Goal: Task Accomplishment & Management: Manage account settings

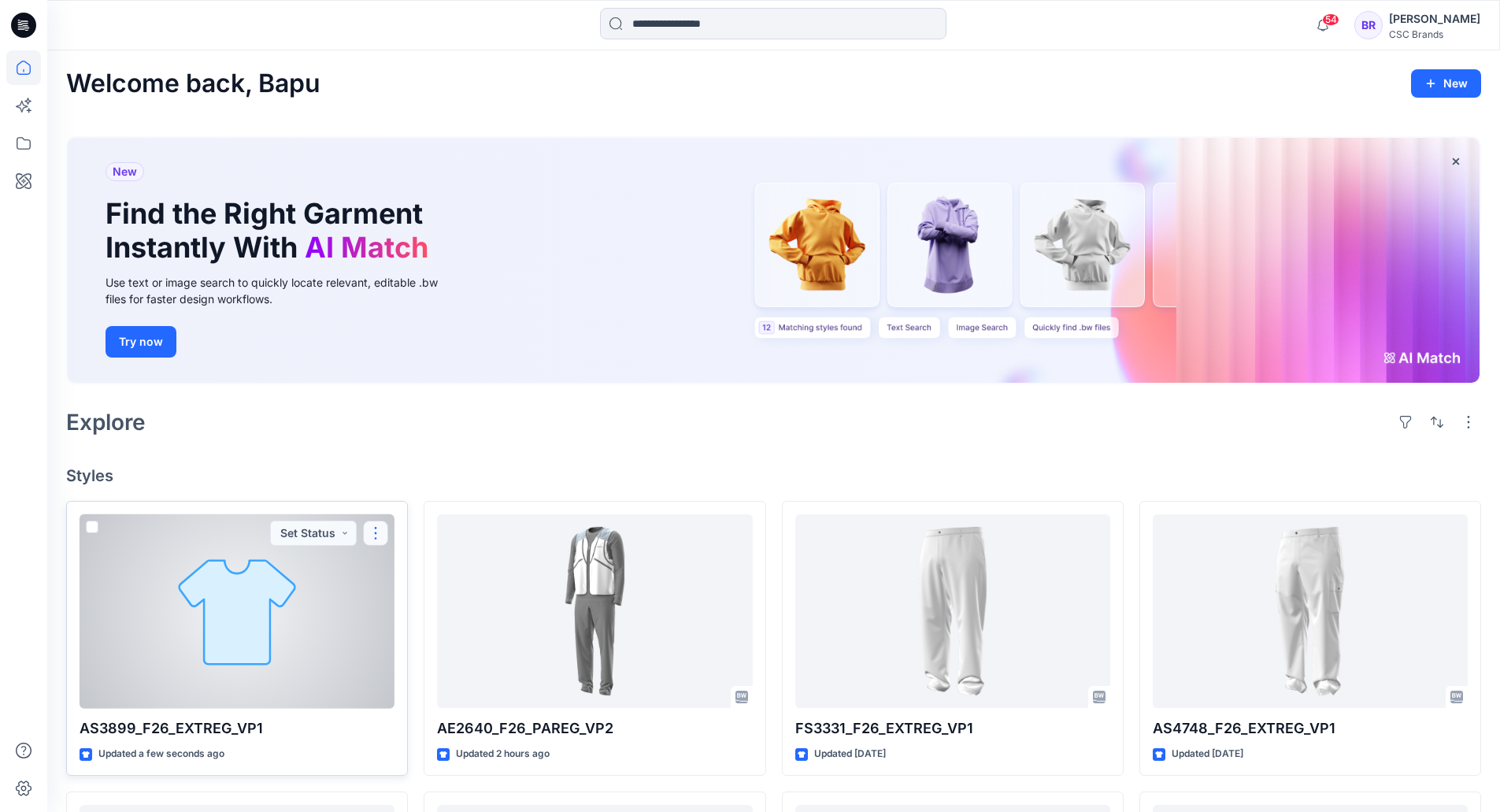
click at [369, 531] on button "button" at bounding box center [376, 533] width 25 height 25
click at [388, 562] on button "Edit" at bounding box center [452, 569] width 170 height 29
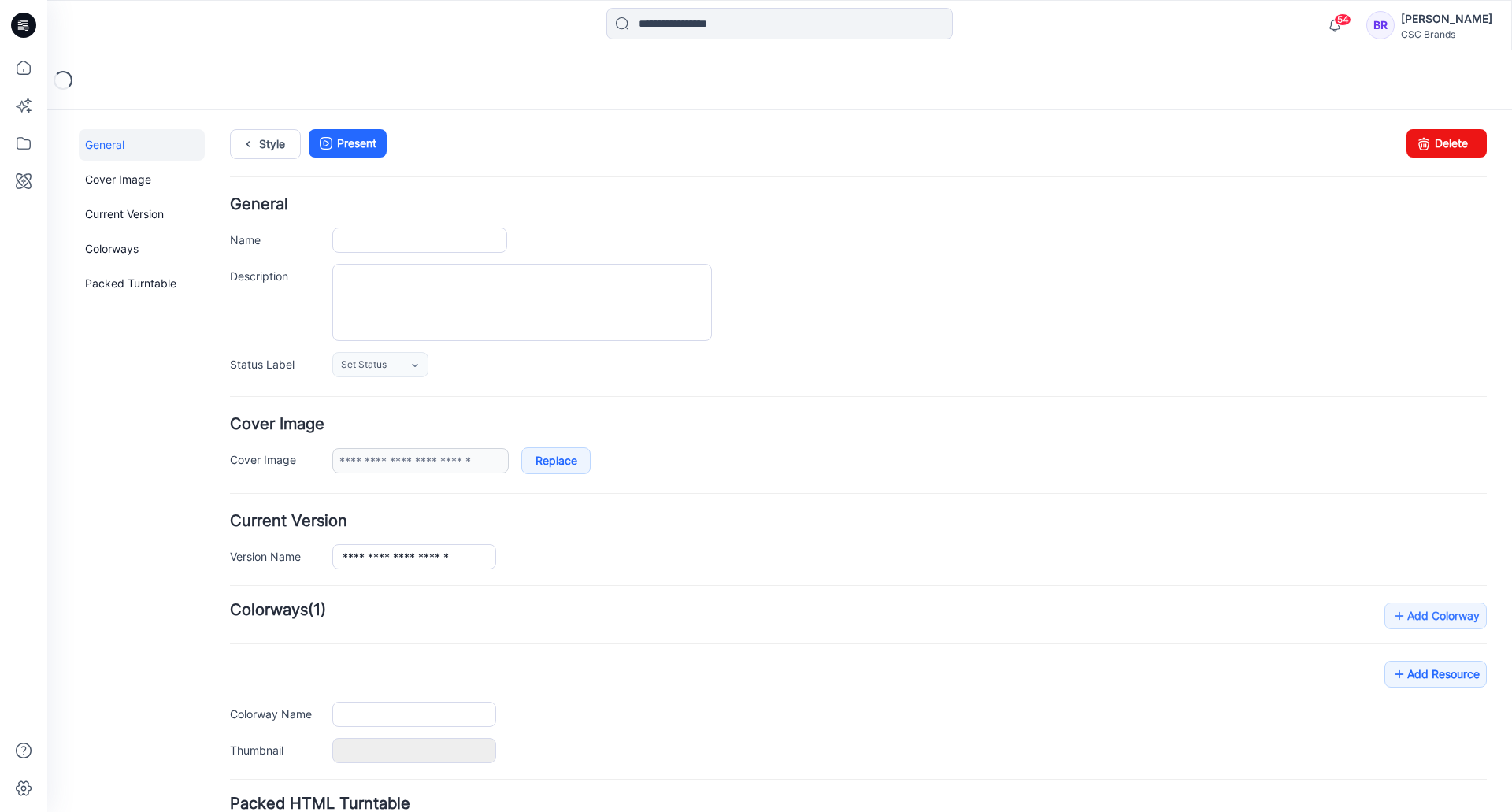
type input "**********"
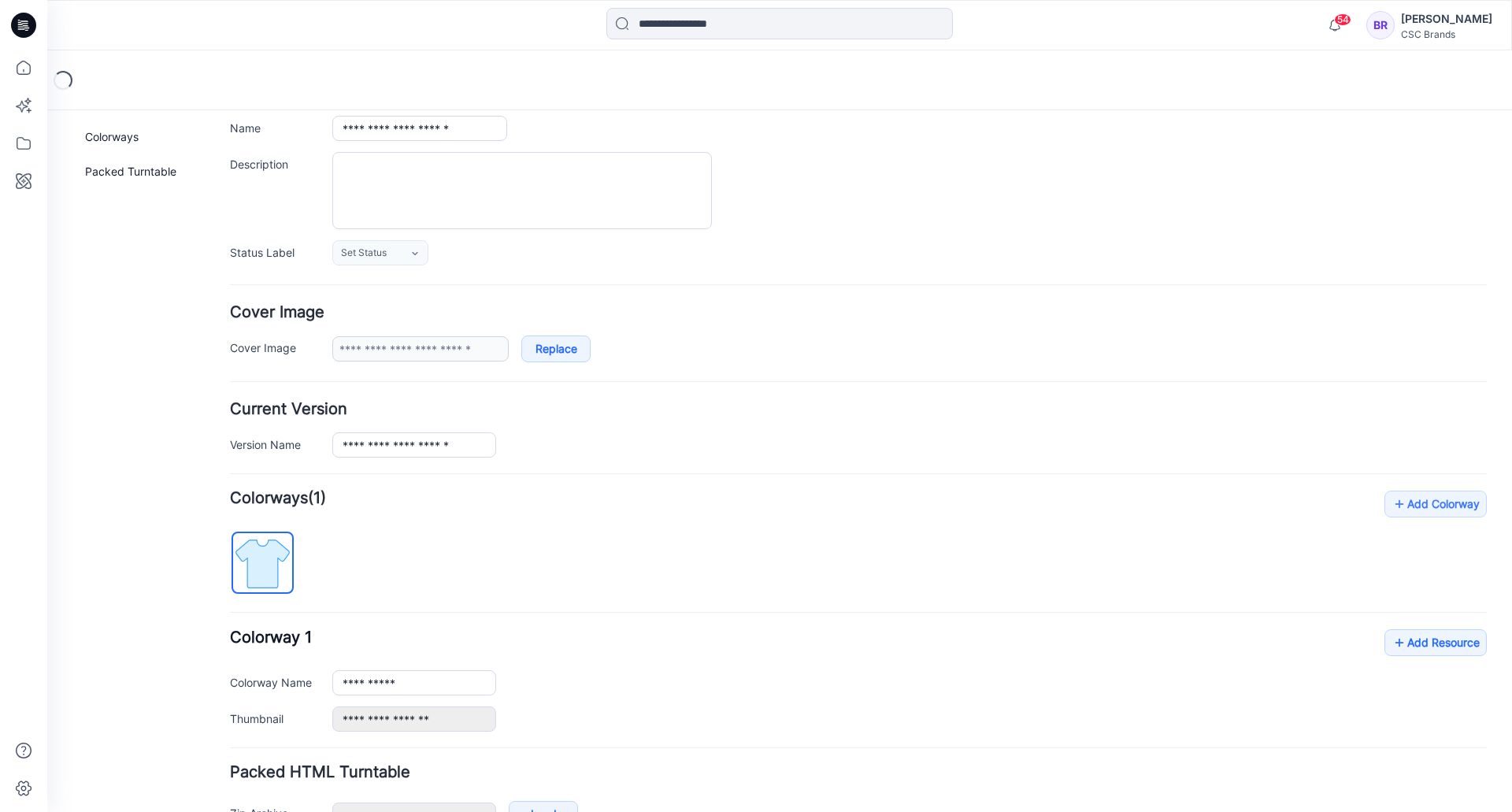
scroll to position [211, 0]
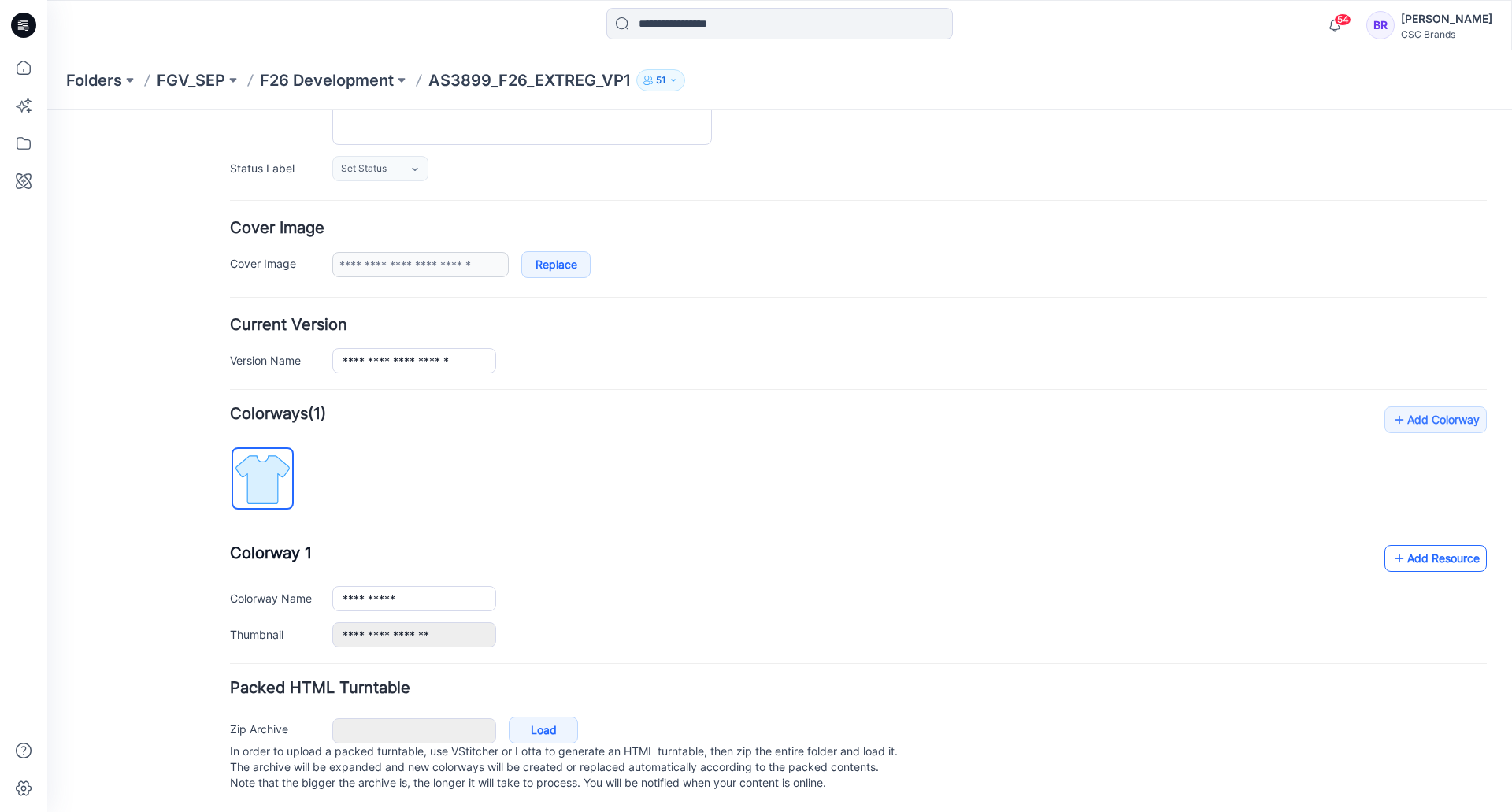
click at [1434, 545] on link "Add Resource" at bounding box center [1435, 558] width 102 height 27
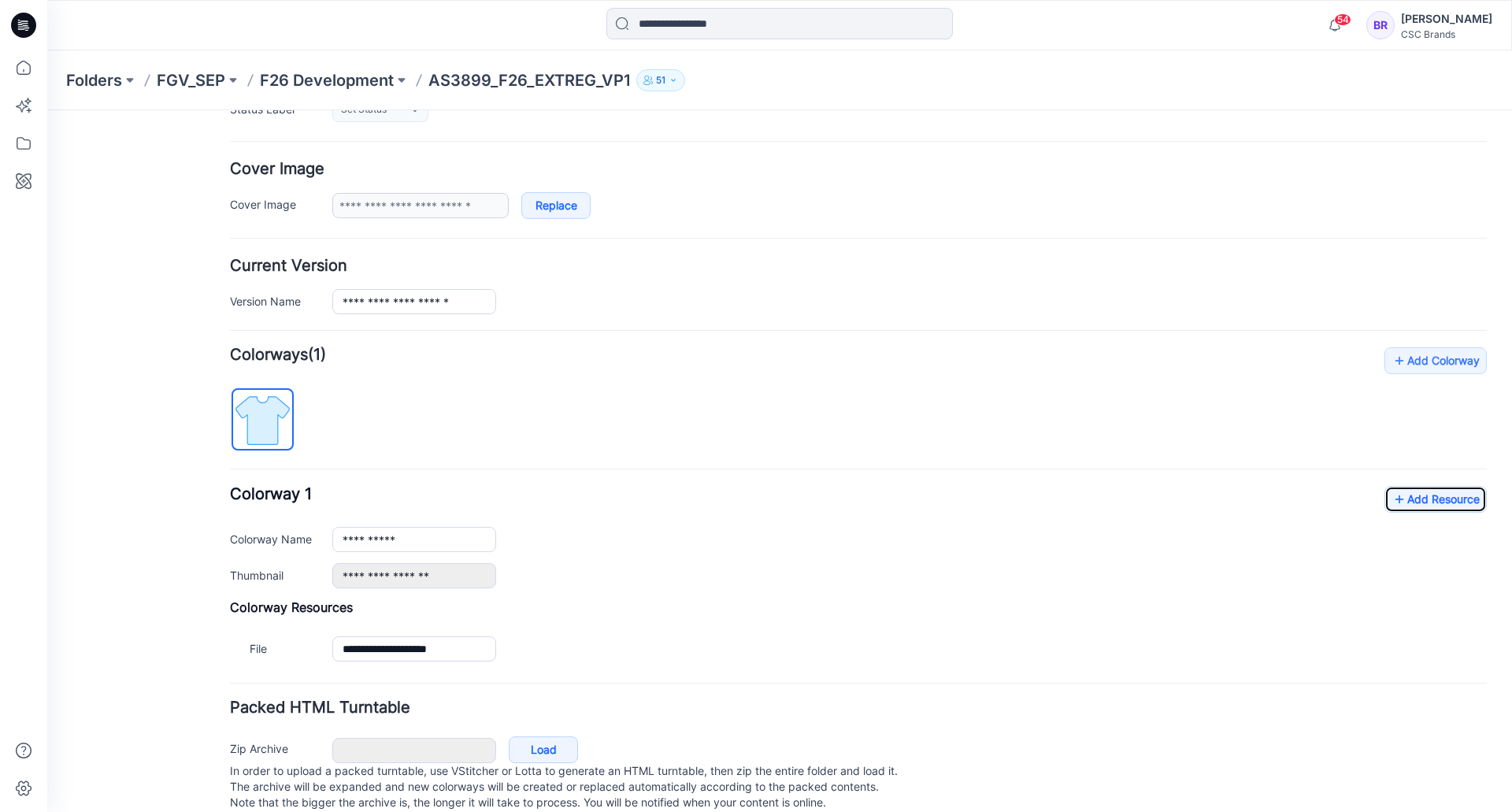
scroll to position [291, 0]
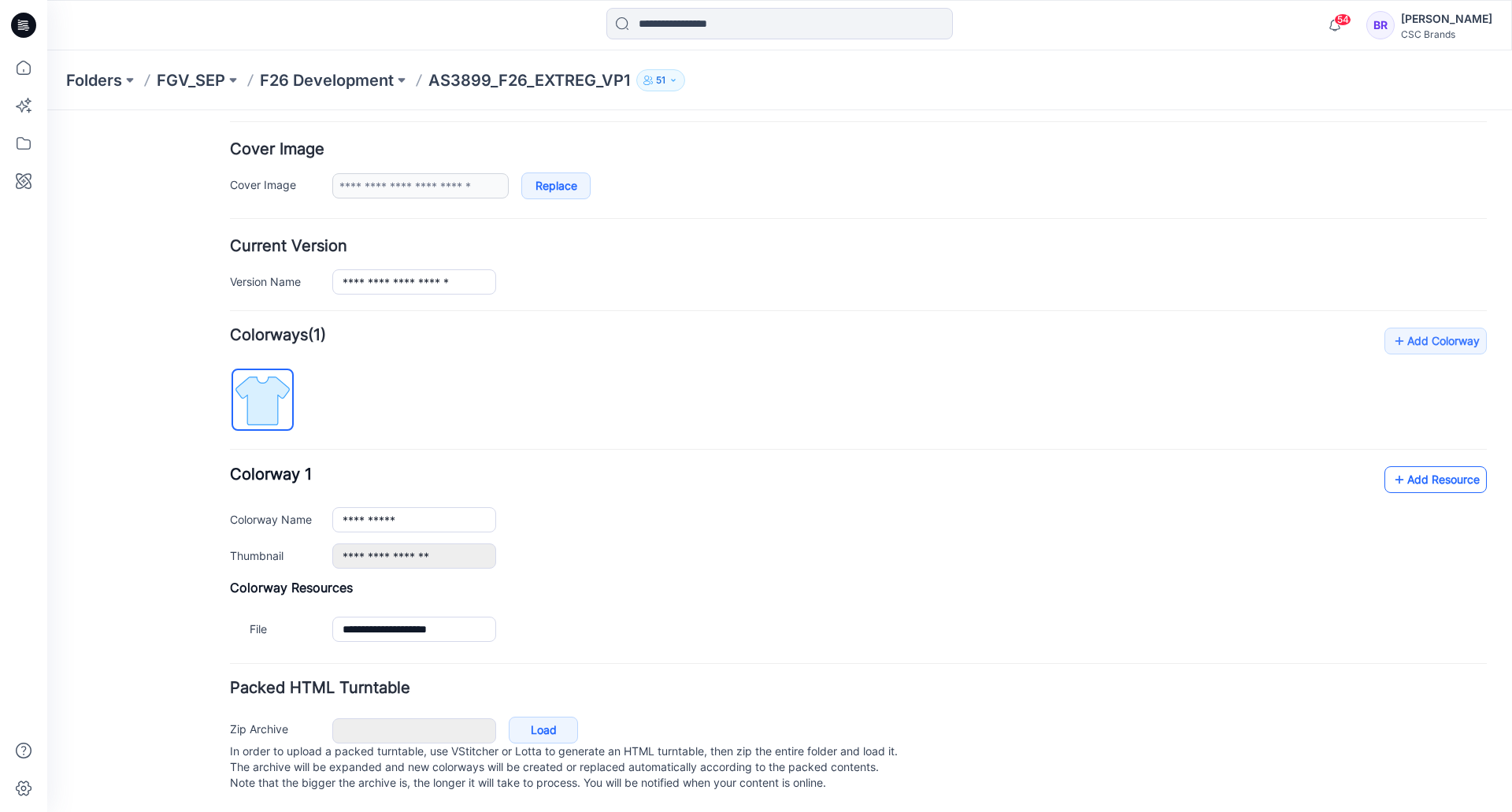
click at [1424, 466] on link "Add Resource" at bounding box center [1435, 479] width 102 height 27
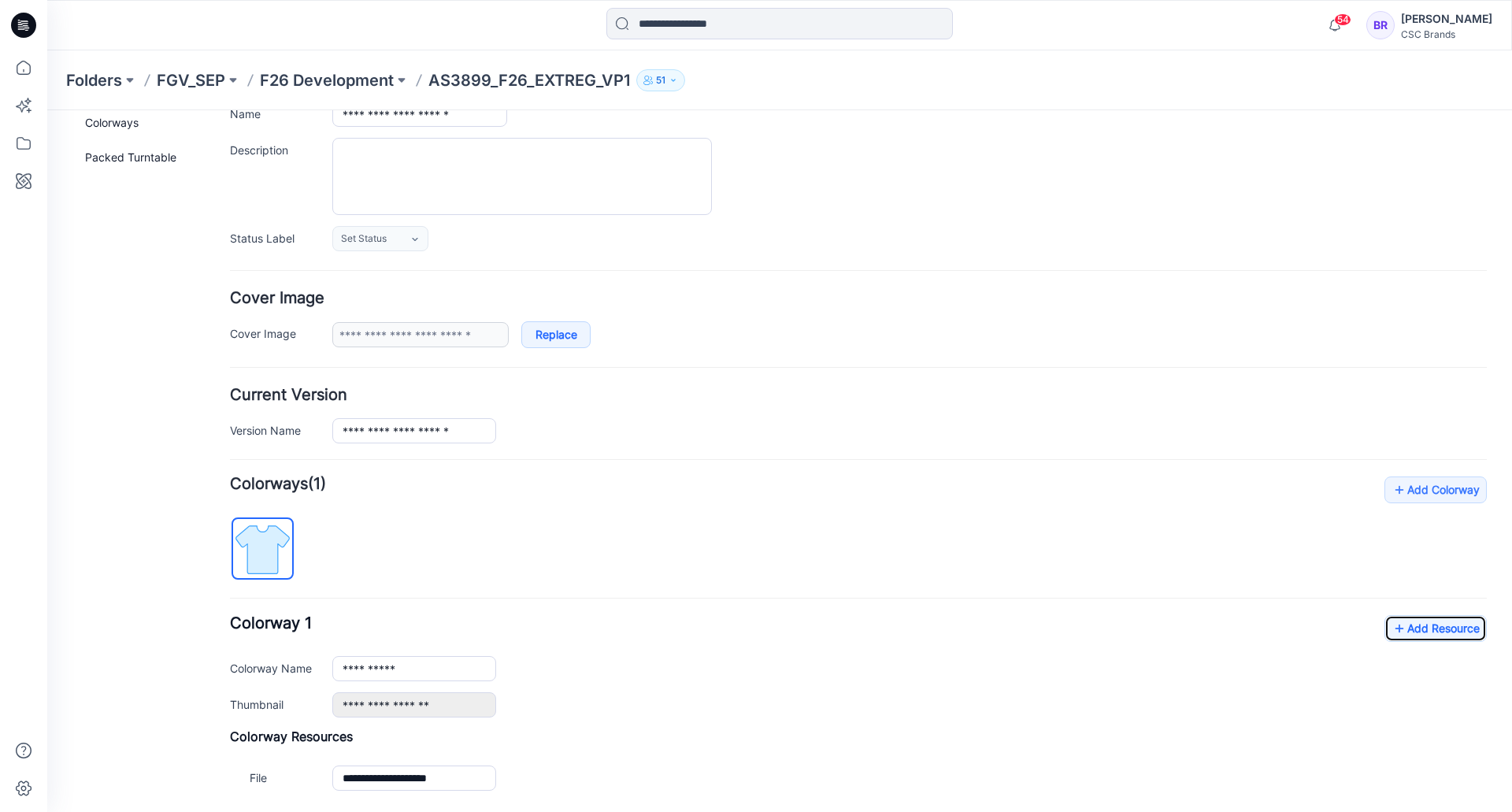
scroll to position [0, 0]
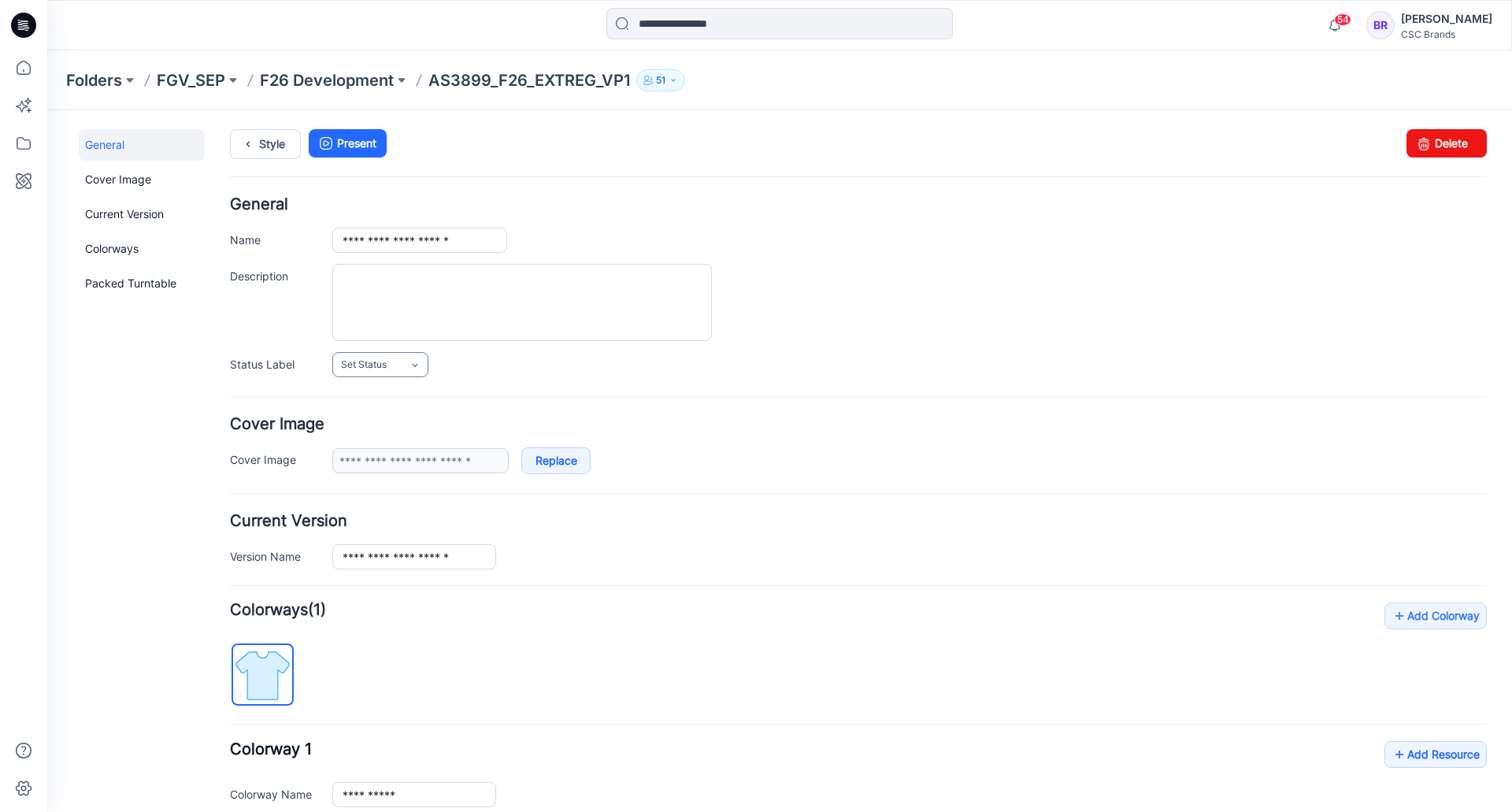
click at [393, 367] on link "Set Status" at bounding box center [380, 365] width 96 height 25
click at [389, 429] on link "Virtual Proto 1" at bounding box center [396, 431] width 120 height 33
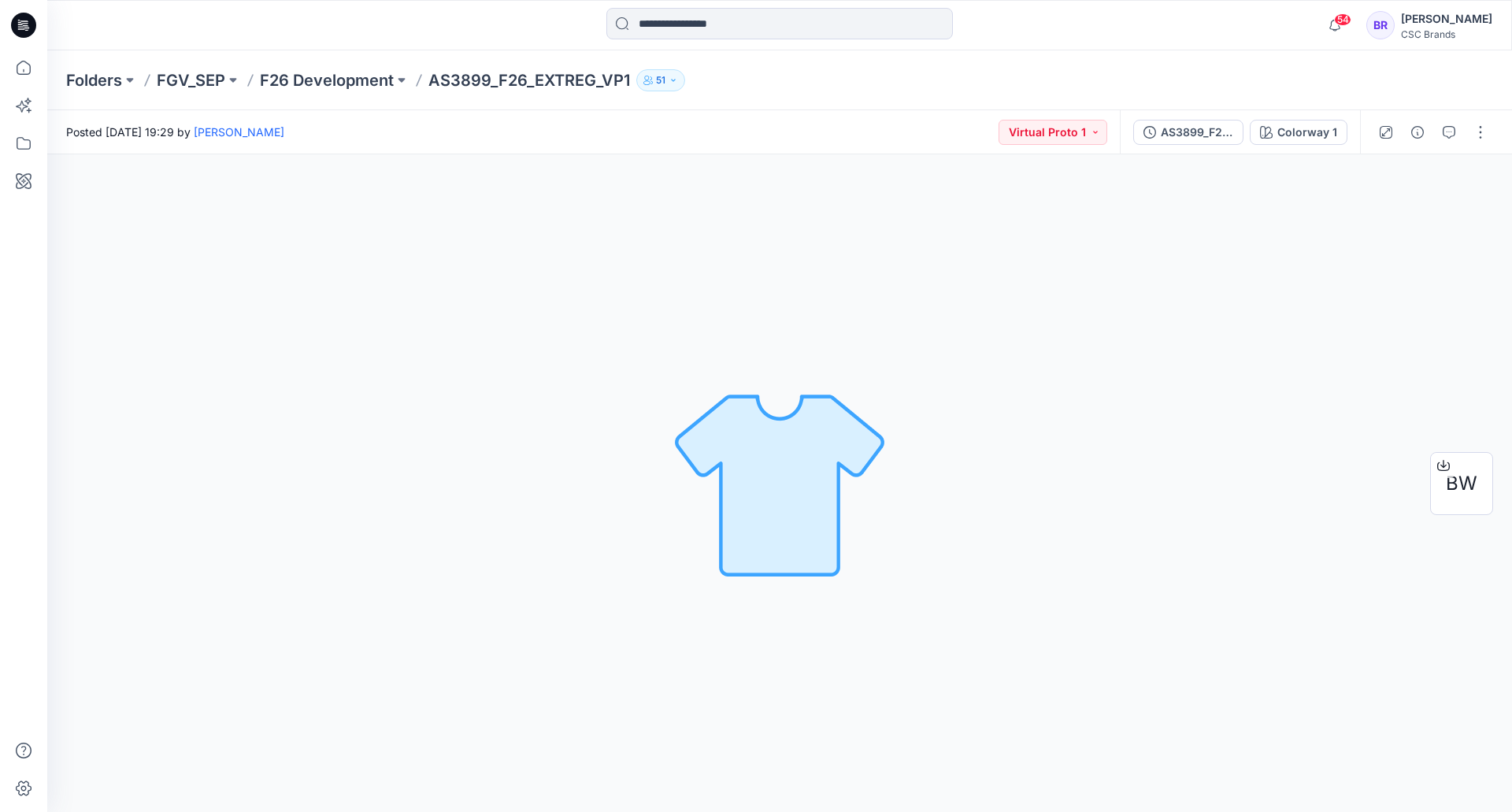
click at [29, 22] on icon at bounding box center [24, 25] width 25 height 25
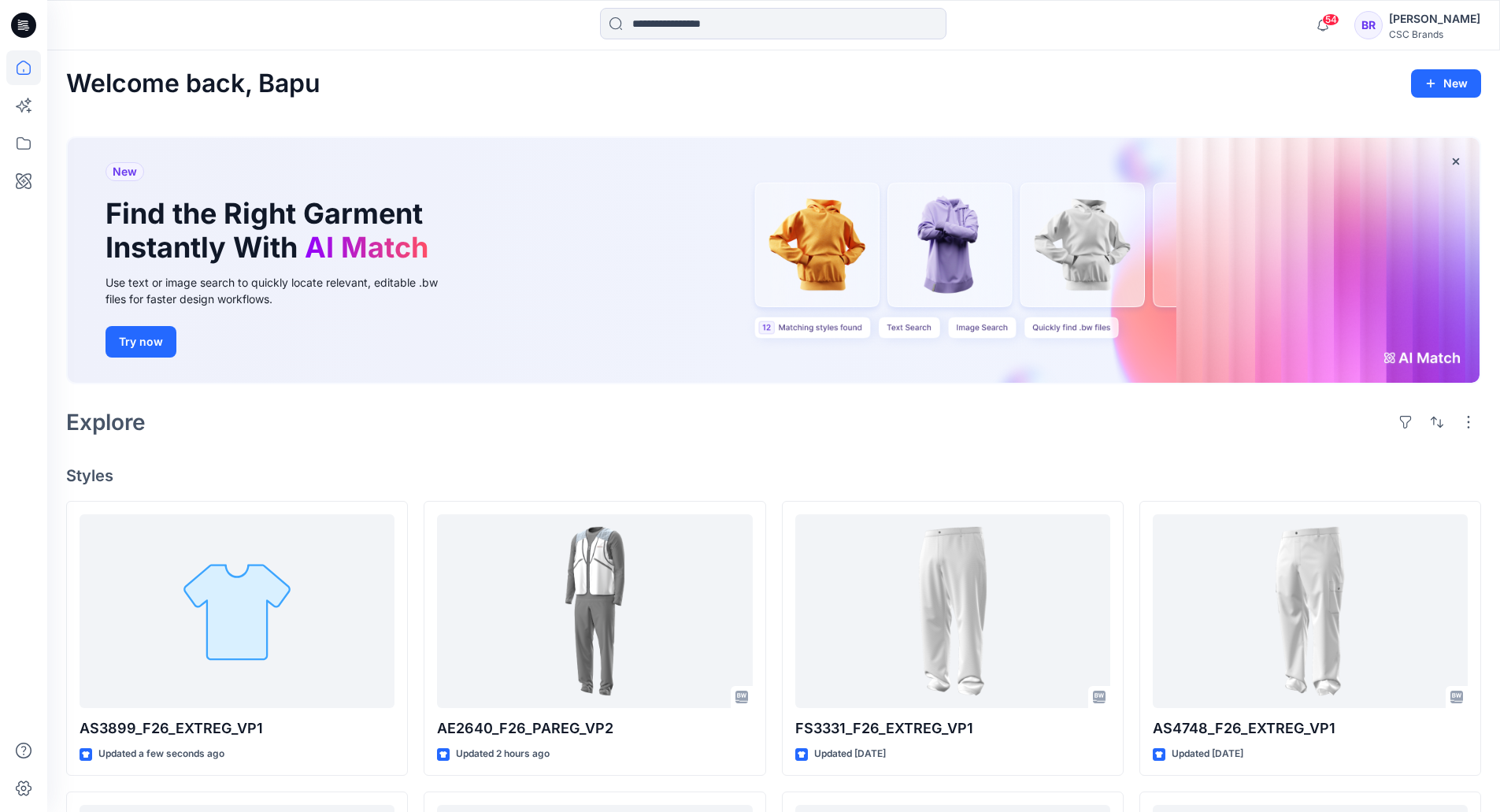
click at [735, 425] on div "Explore" at bounding box center [774, 422] width 1415 height 38
click at [592, 418] on div "Explore" at bounding box center [774, 422] width 1415 height 38
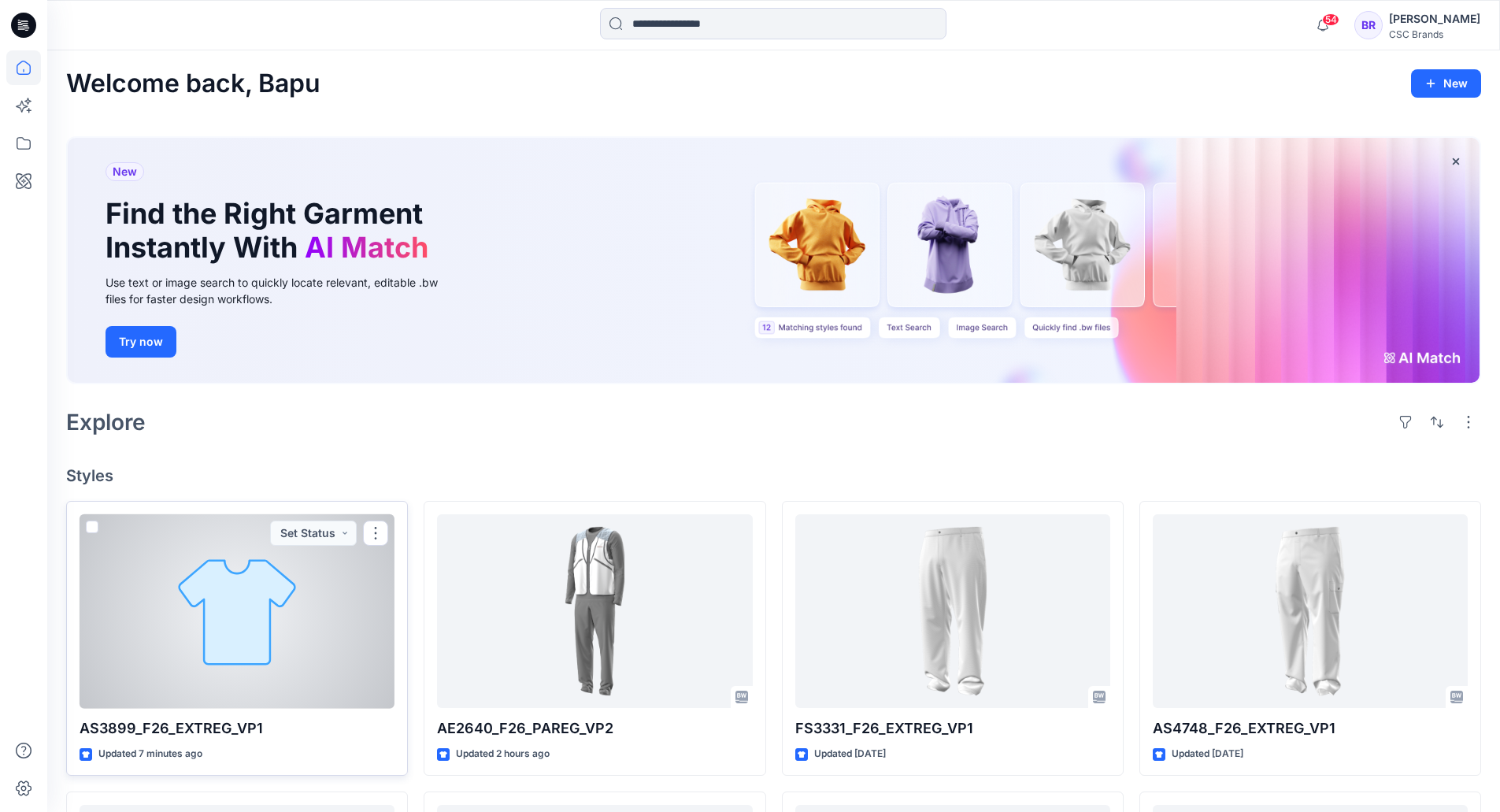
click at [306, 590] on div at bounding box center [237, 611] width 315 height 195
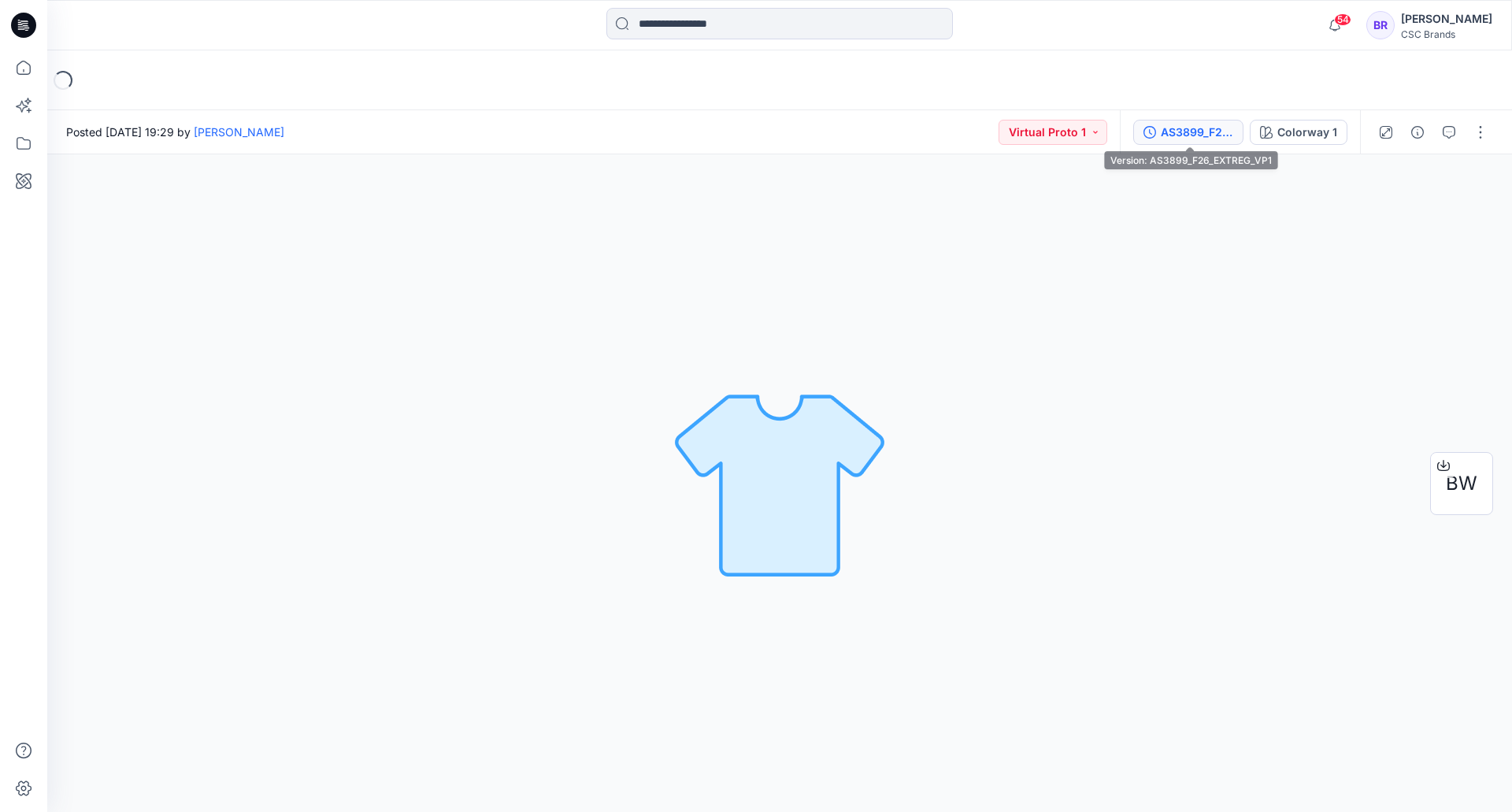
click at [1201, 126] on div "AS3899_F26_EXTREG_VP1" at bounding box center [1198, 132] width 72 height 18
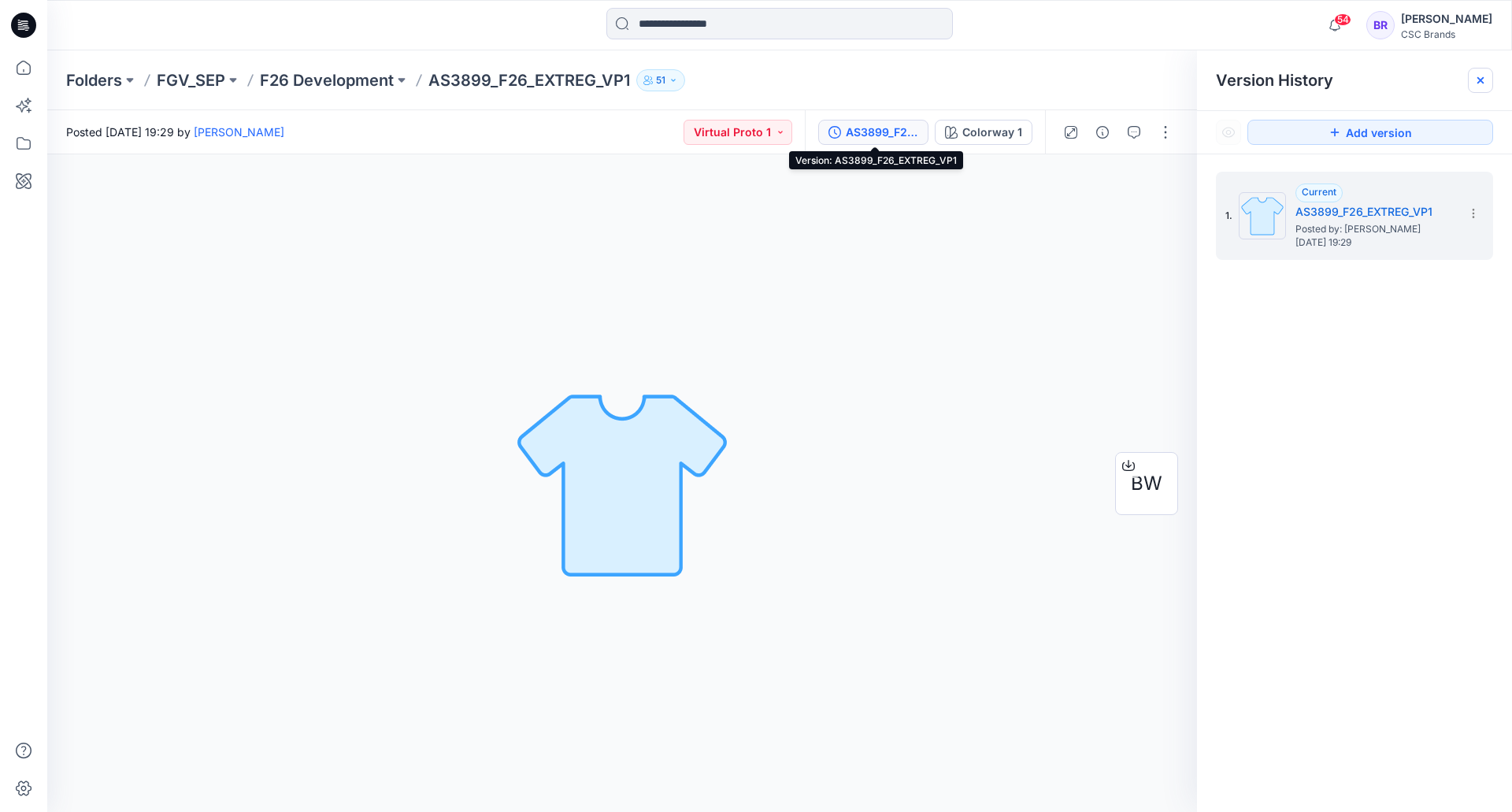
click at [1475, 79] on icon at bounding box center [1481, 80] width 13 height 13
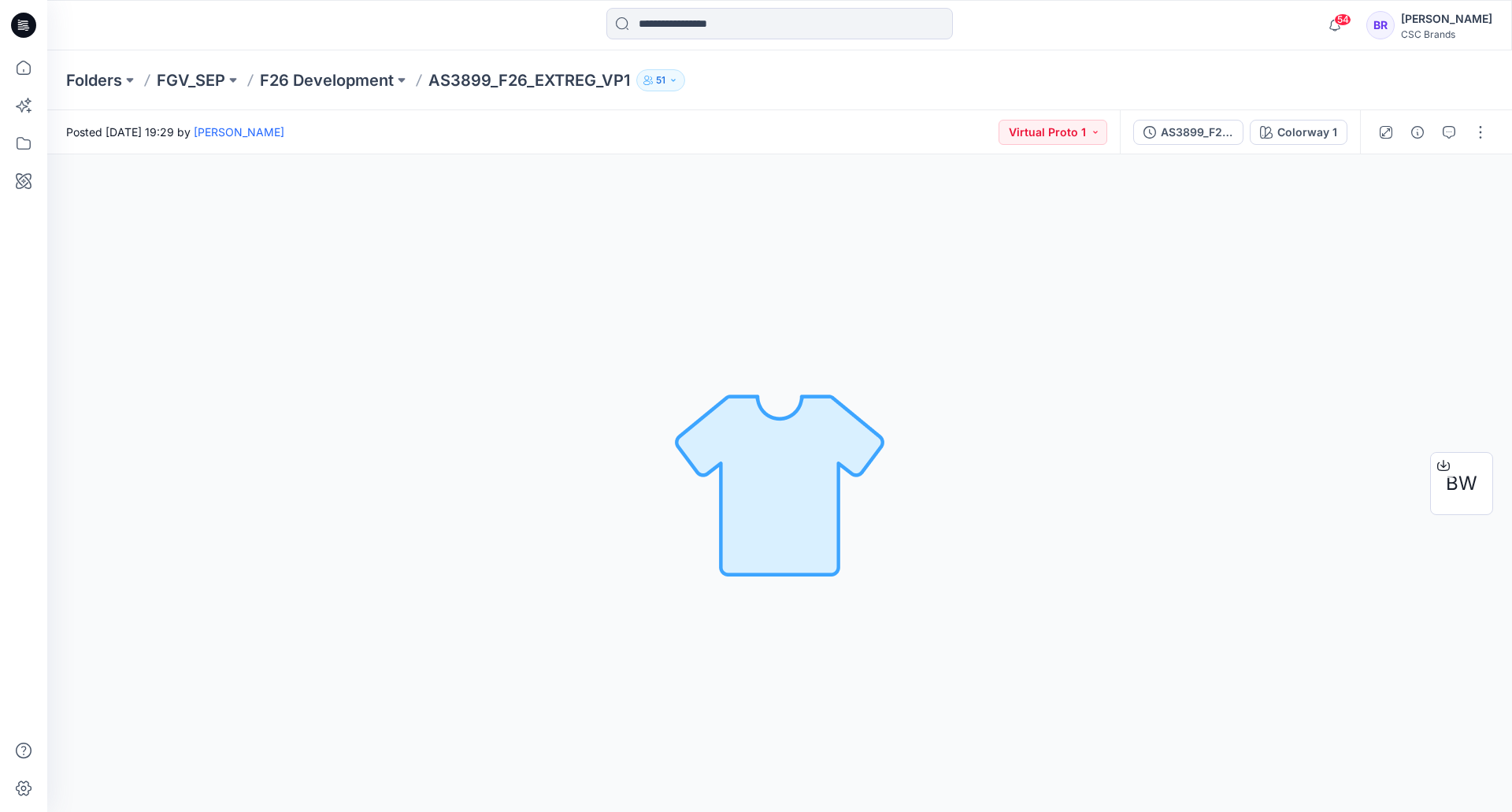
click at [18, 30] on icon at bounding box center [24, 25] width 25 height 25
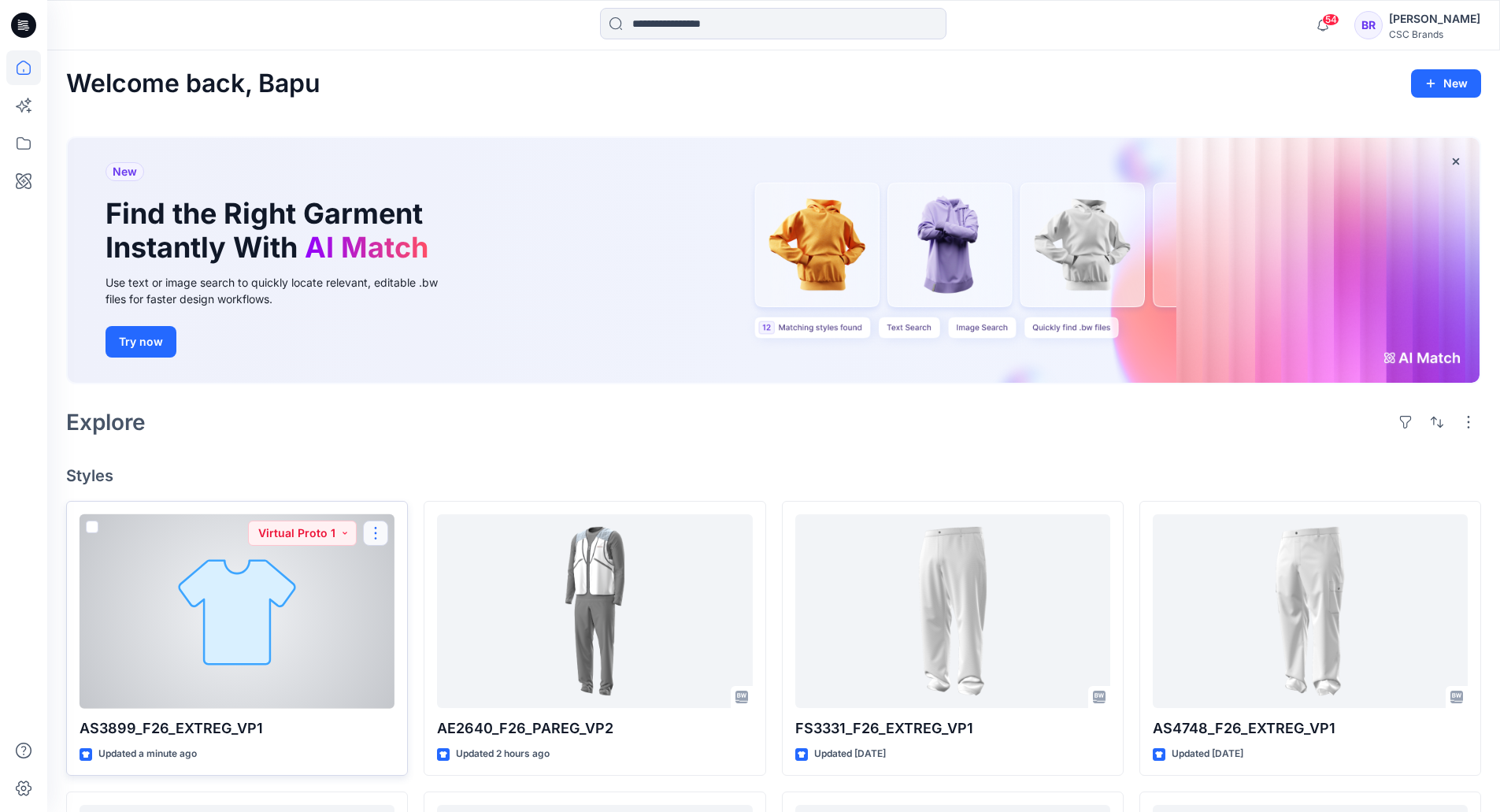
click at [375, 536] on button "button" at bounding box center [376, 533] width 25 height 25
click at [426, 572] on button "Edit" at bounding box center [452, 569] width 170 height 29
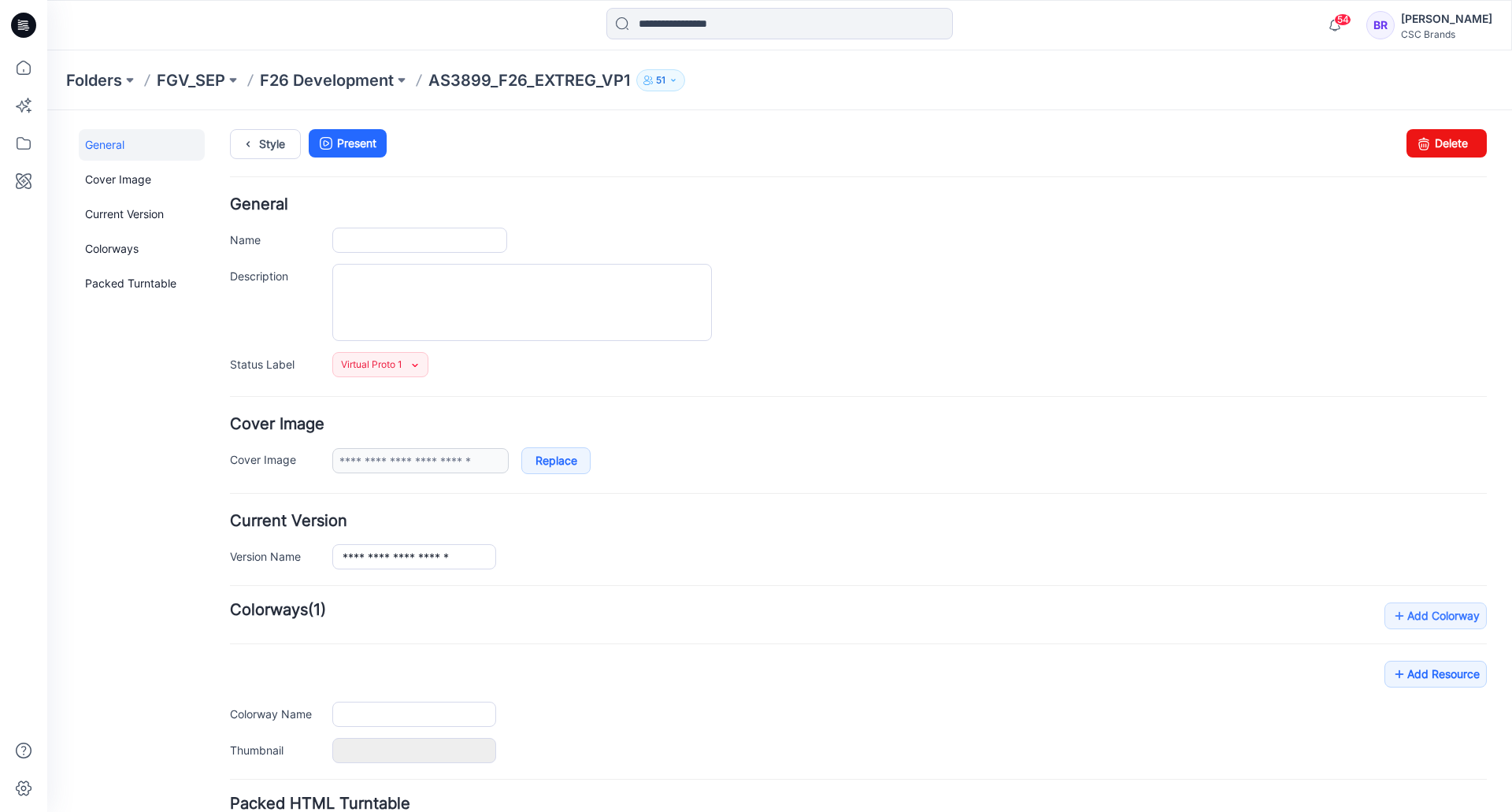
type input "**********"
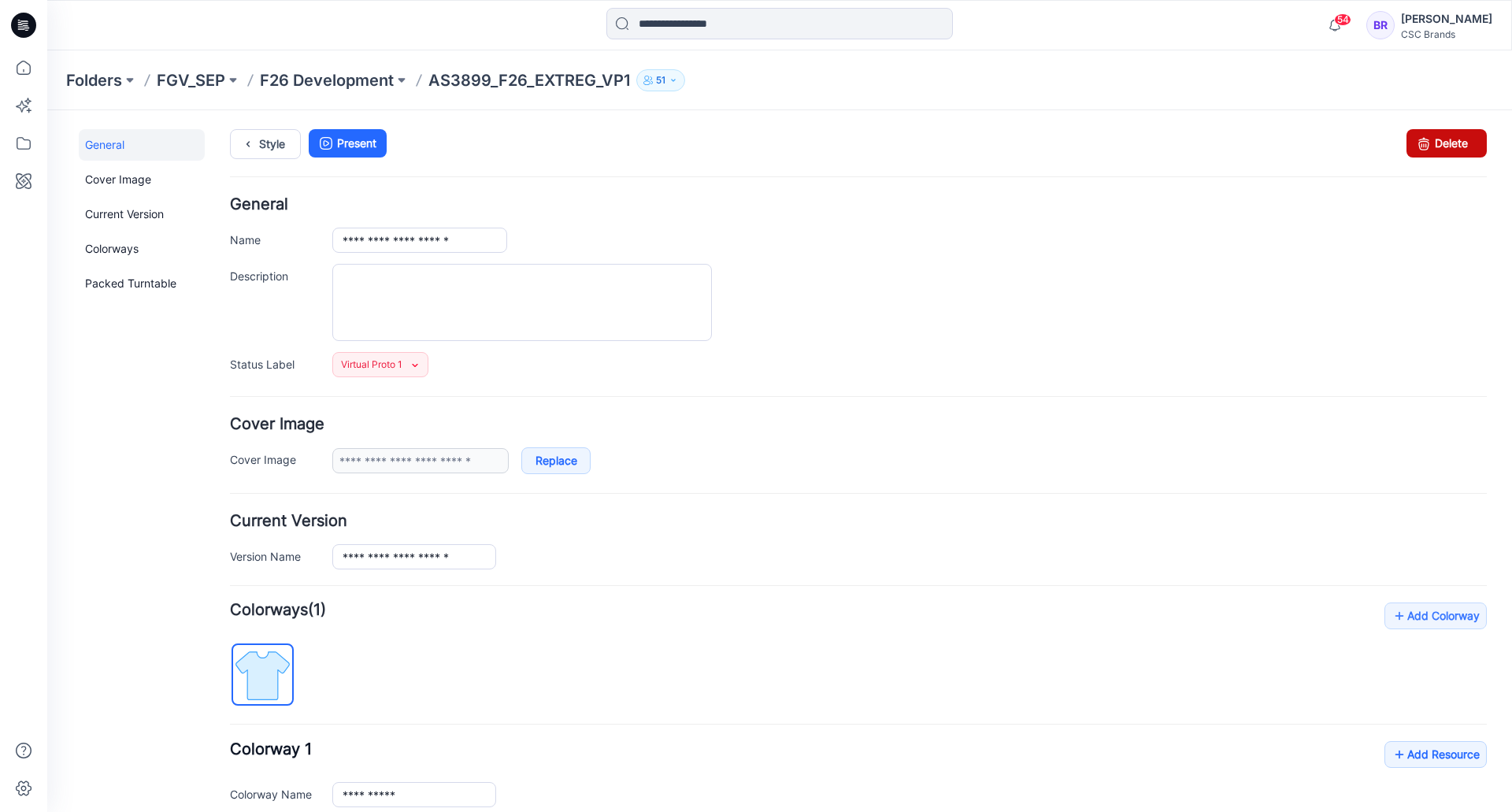
click at [1444, 141] on link "Delete" at bounding box center [1446, 143] width 80 height 29
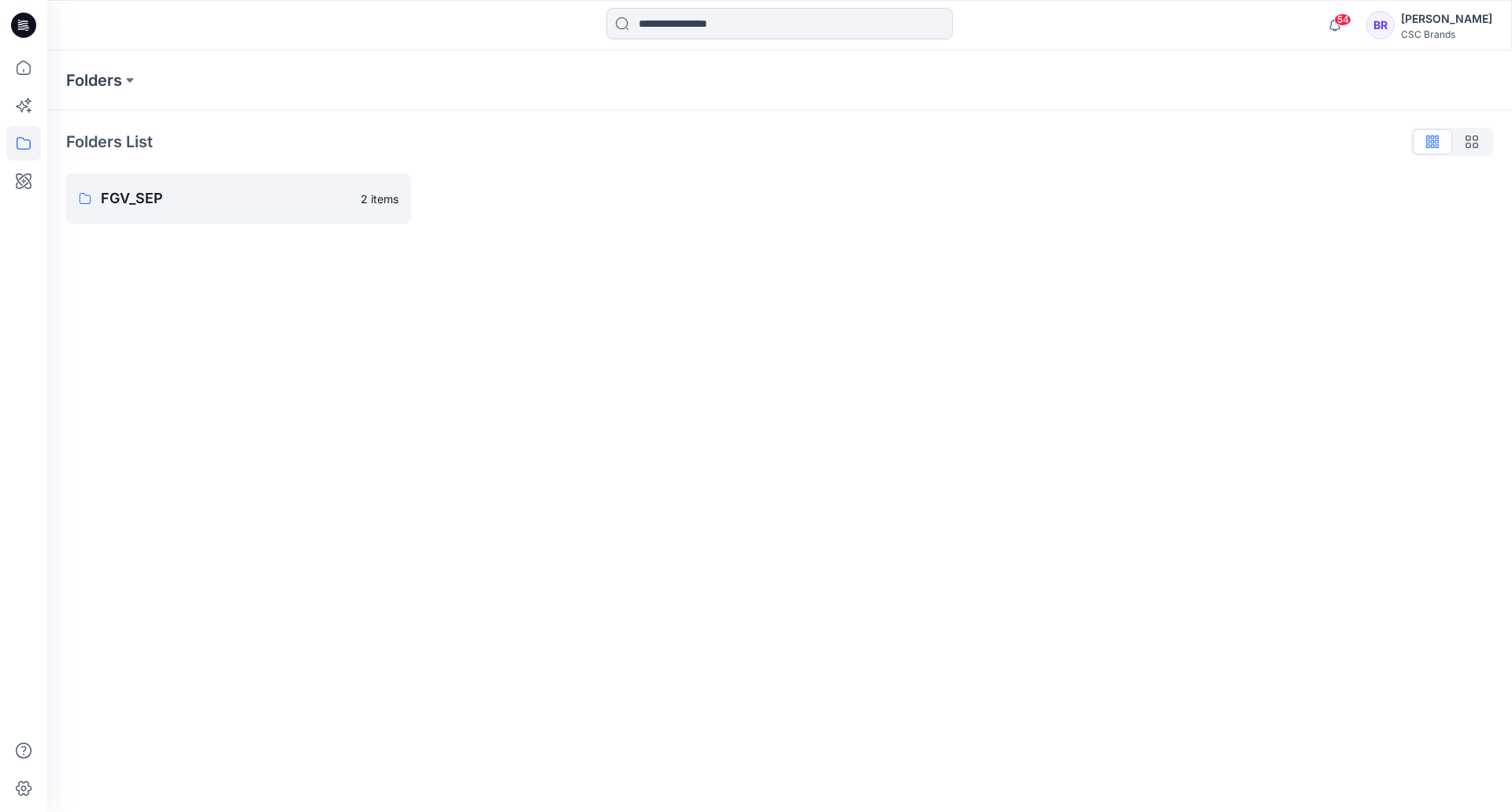
click at [22, 20] on icon at bounding box center [24, 25] width 25 height 25
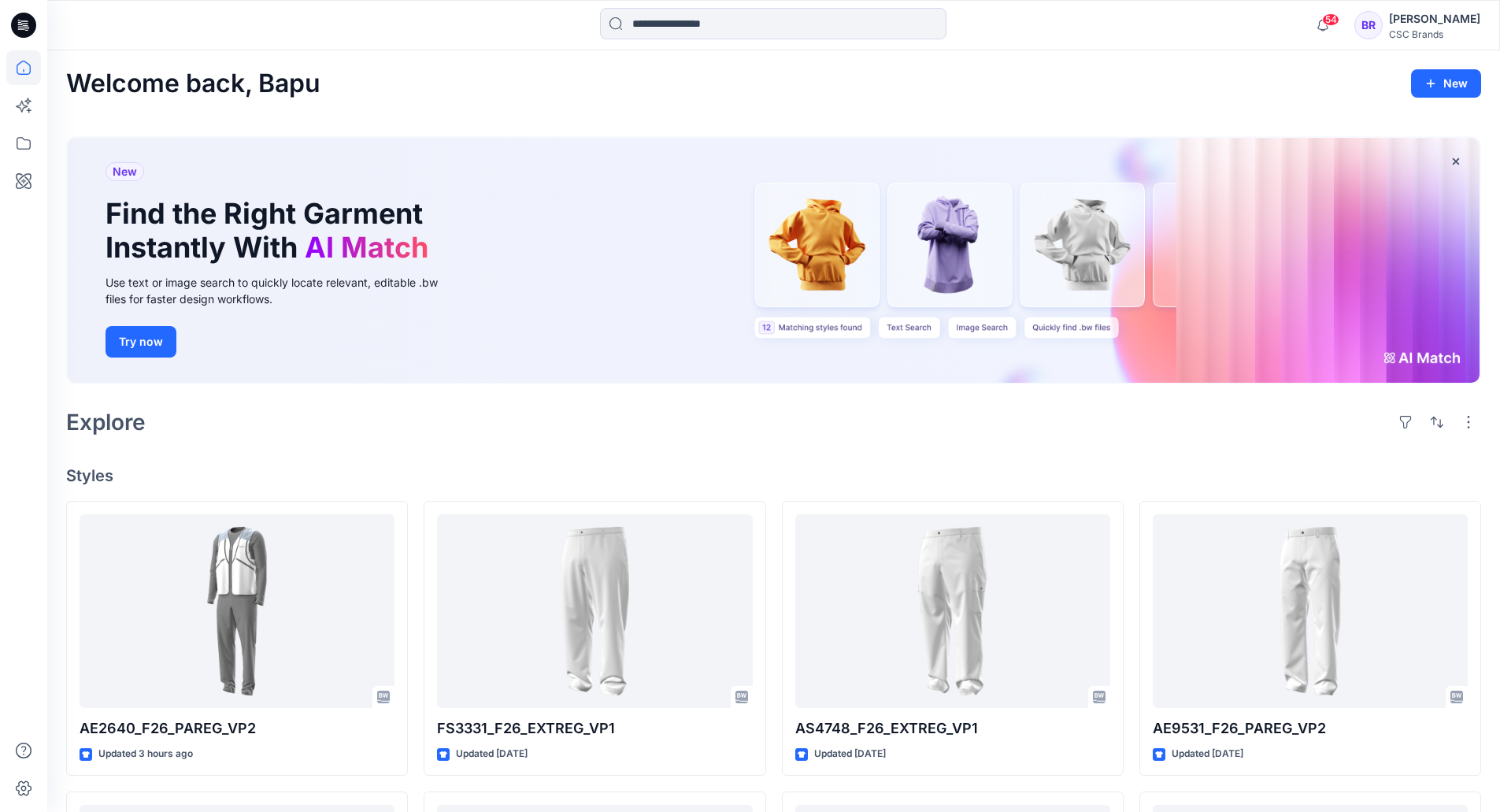
click at [571, 435] on div "Explore" at bounding box center [774, 422] width 1415 height 38
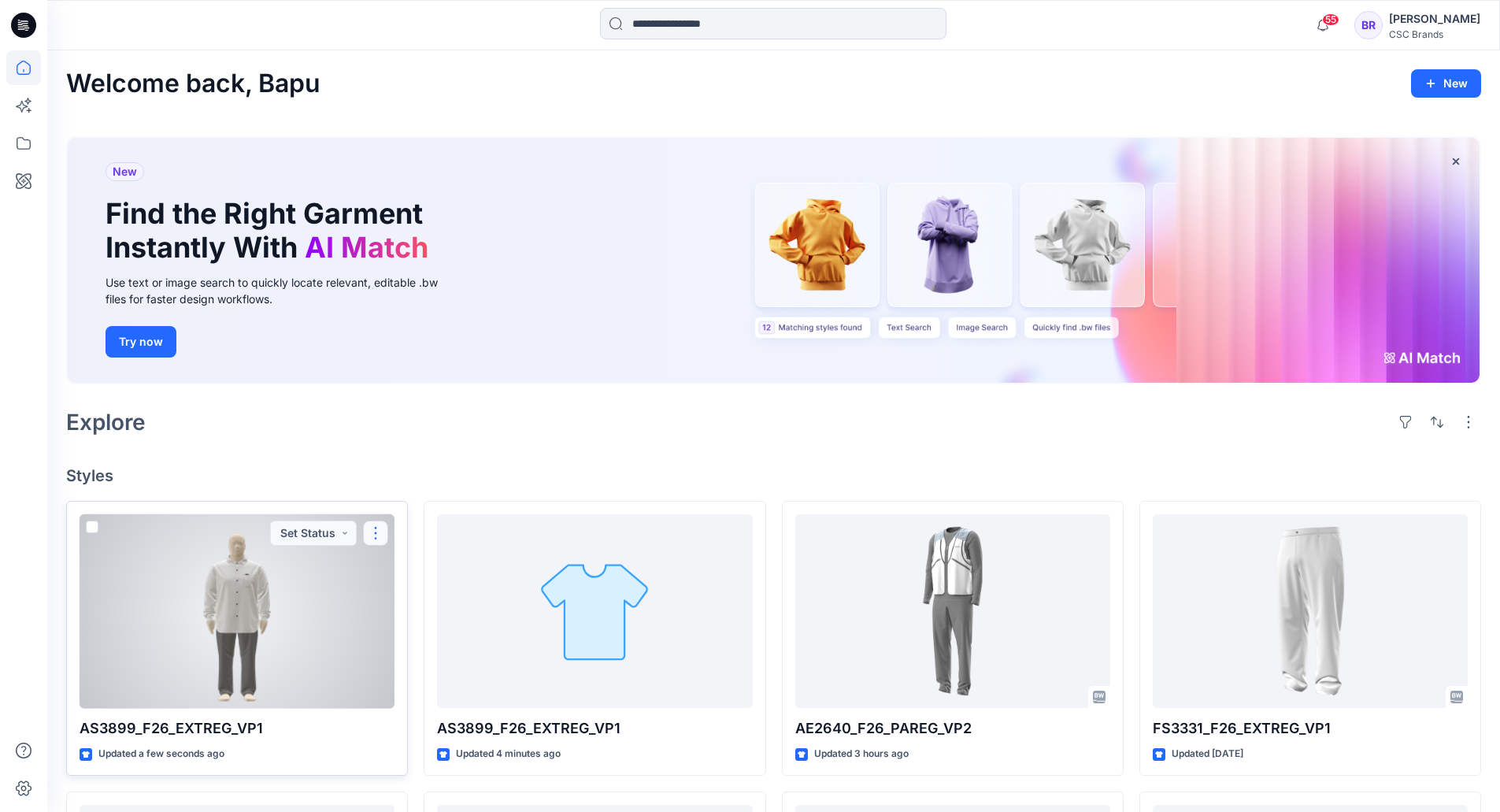
click at [378, 535] on button "button" at bounding box center [376, 533] width 25 height 25
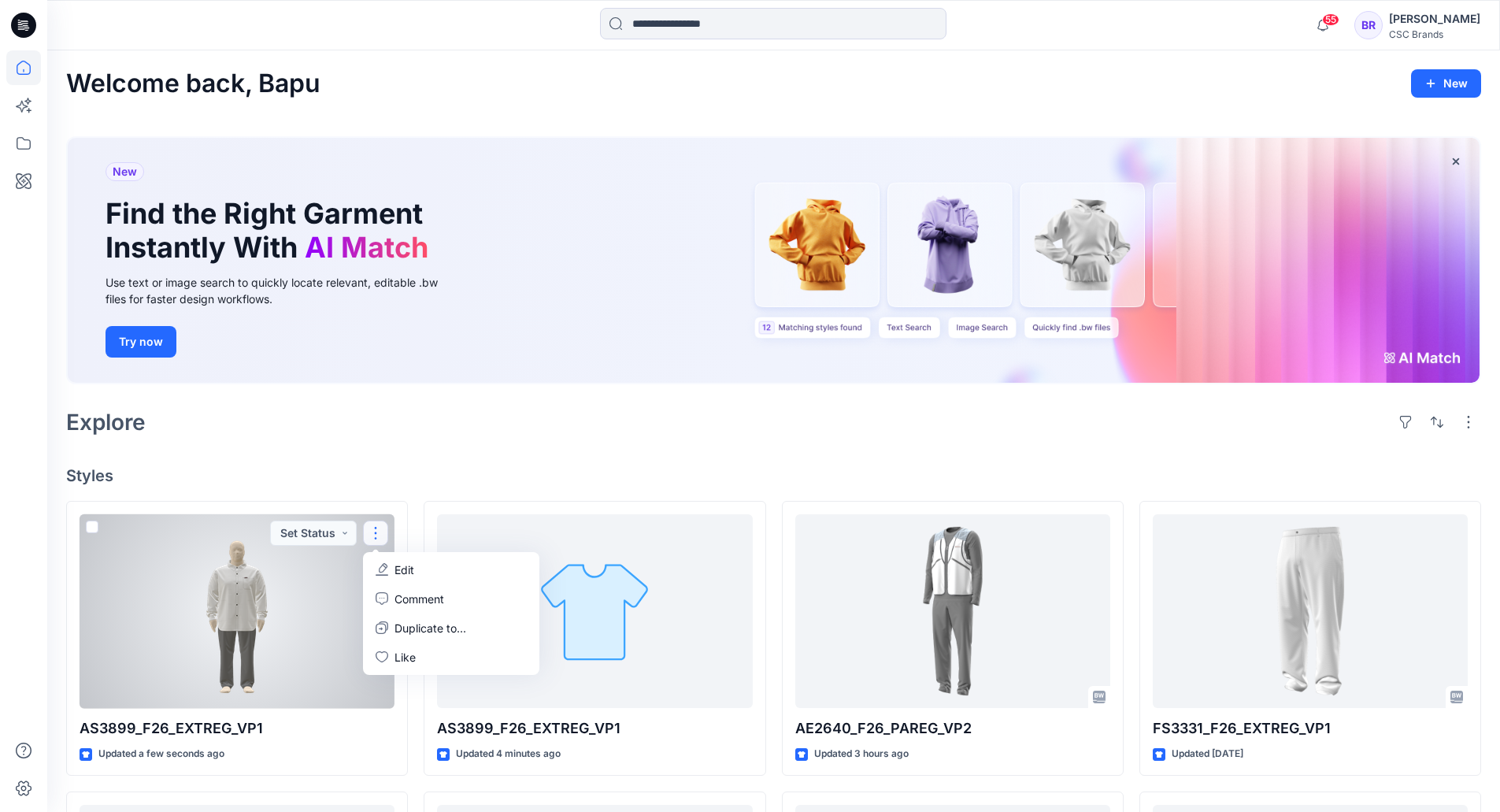
click at [403, 568] on p "Edit" at bounding box center [404, 569] width 19 height 17
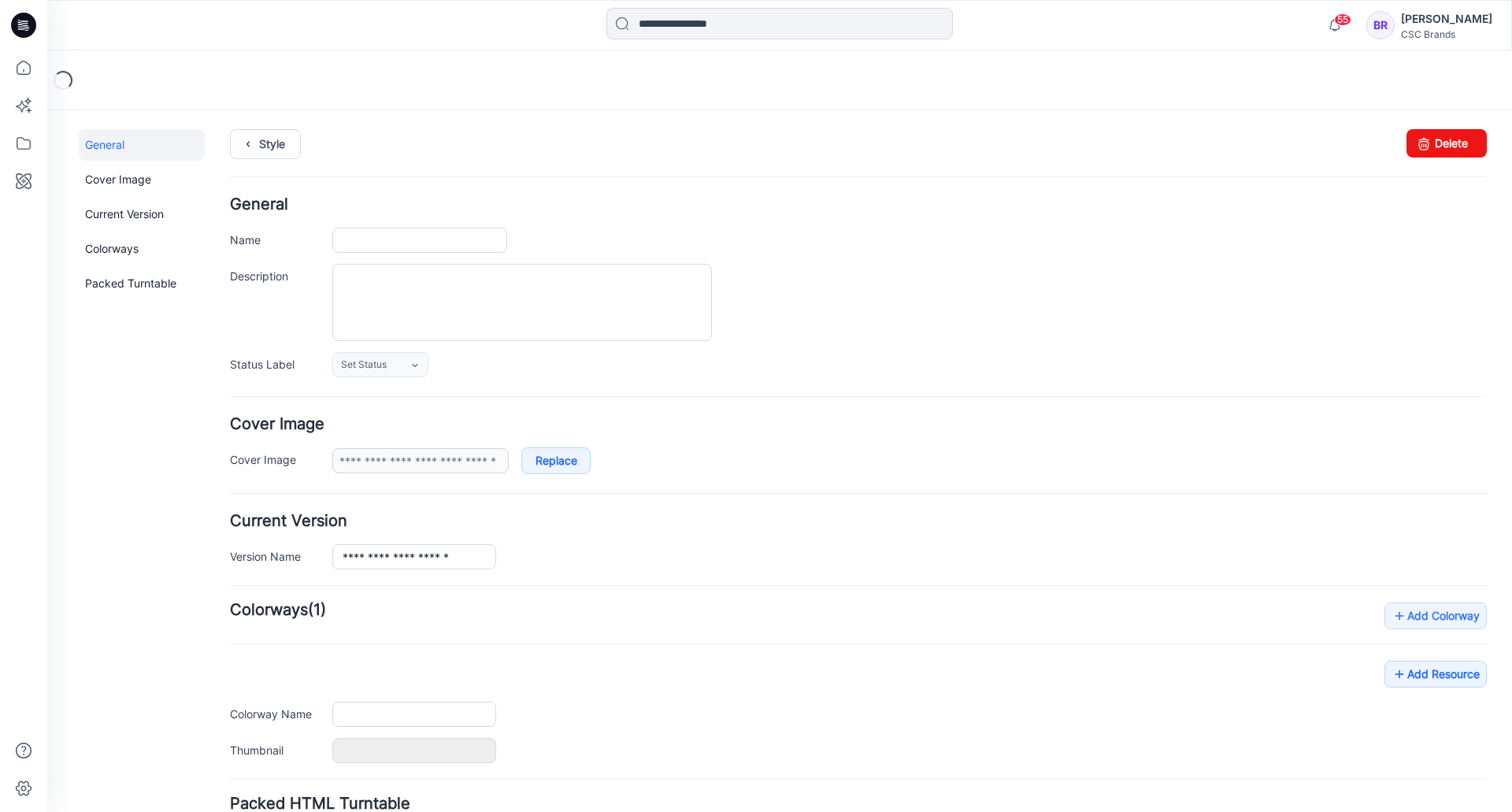
type input "**********"
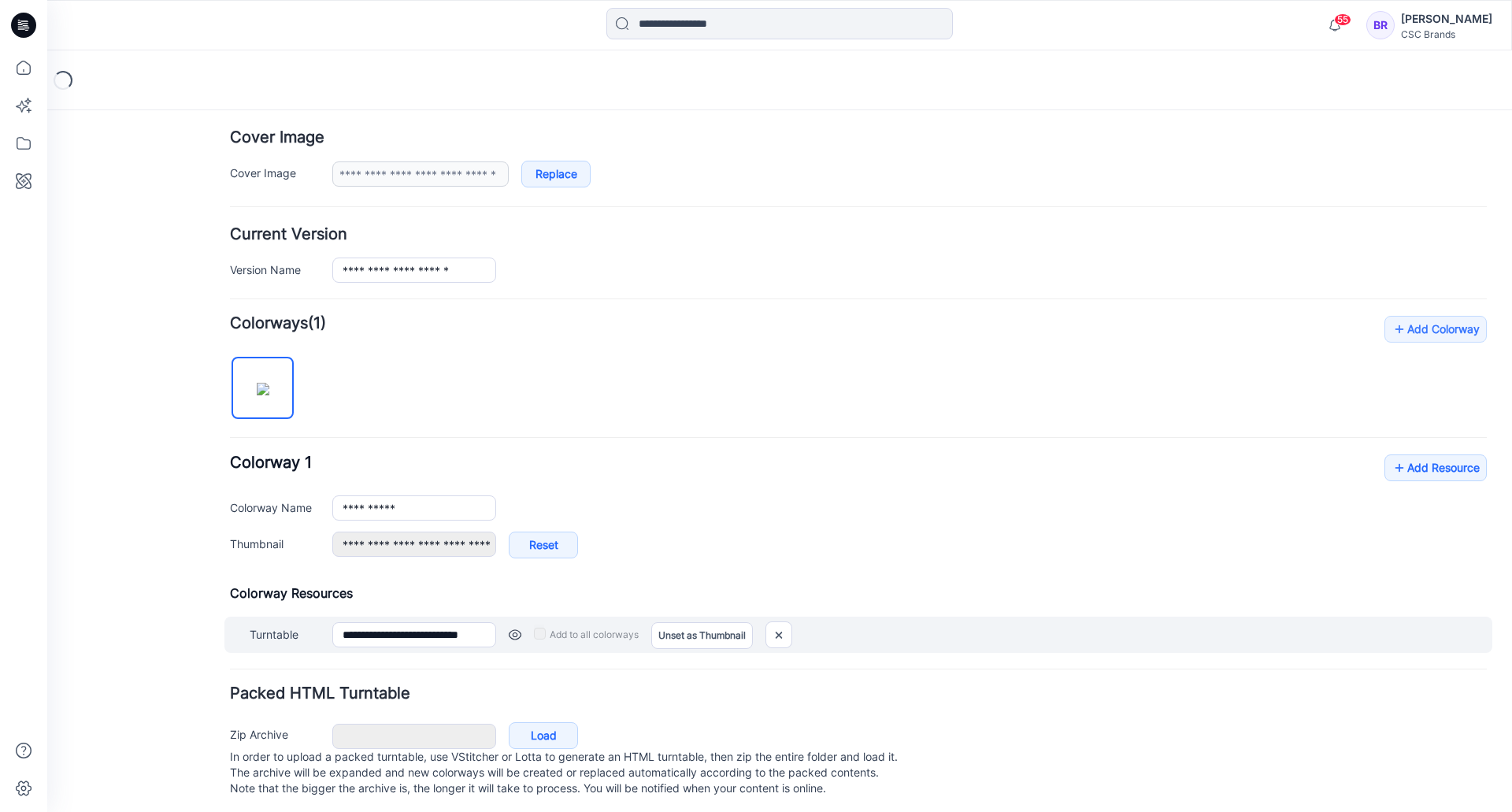
scroll to position [307, 0]
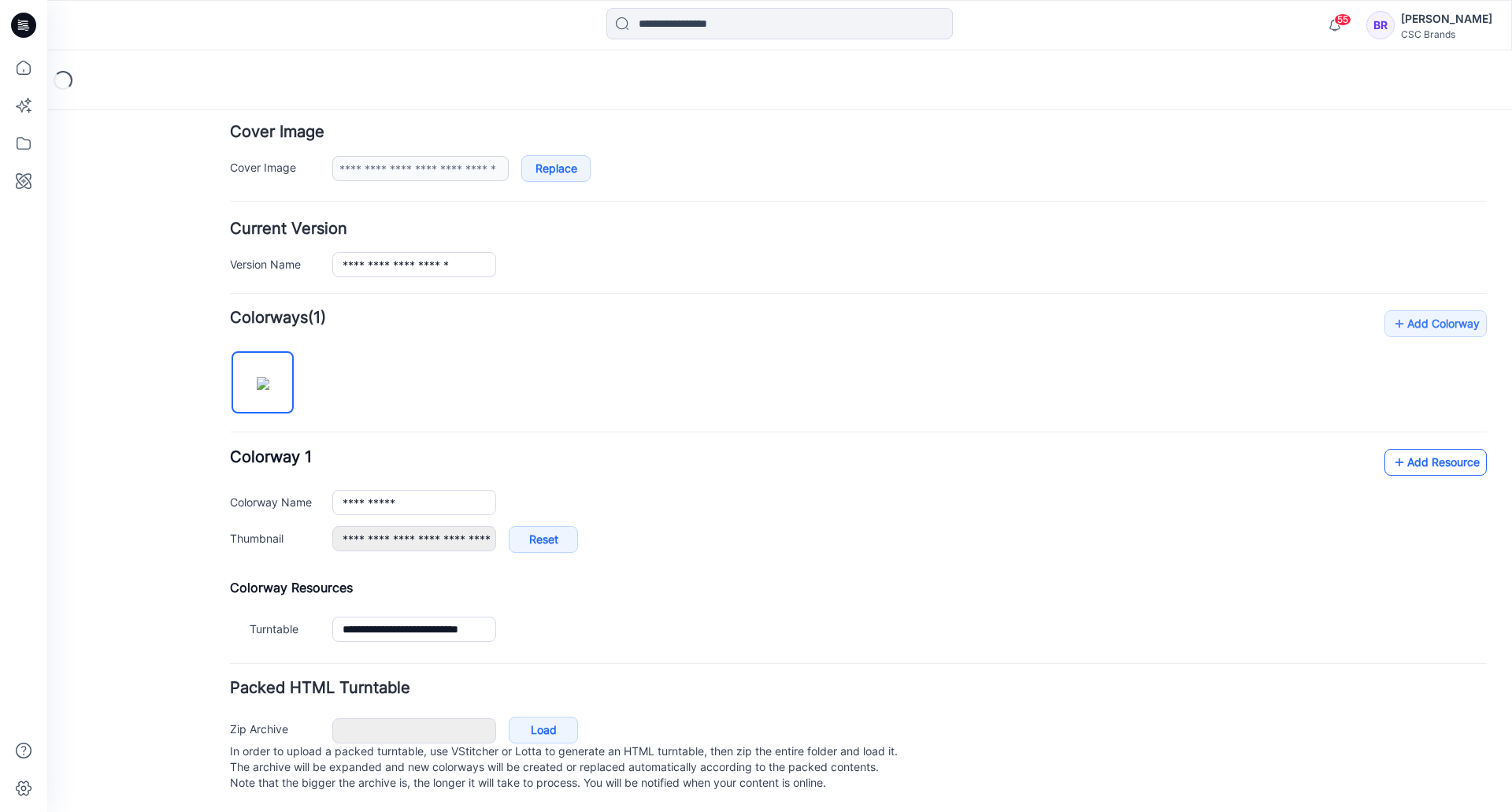
click at [1410, 449] on link "Add Resource" at bounding box center [1435, 462] width 102 height 27
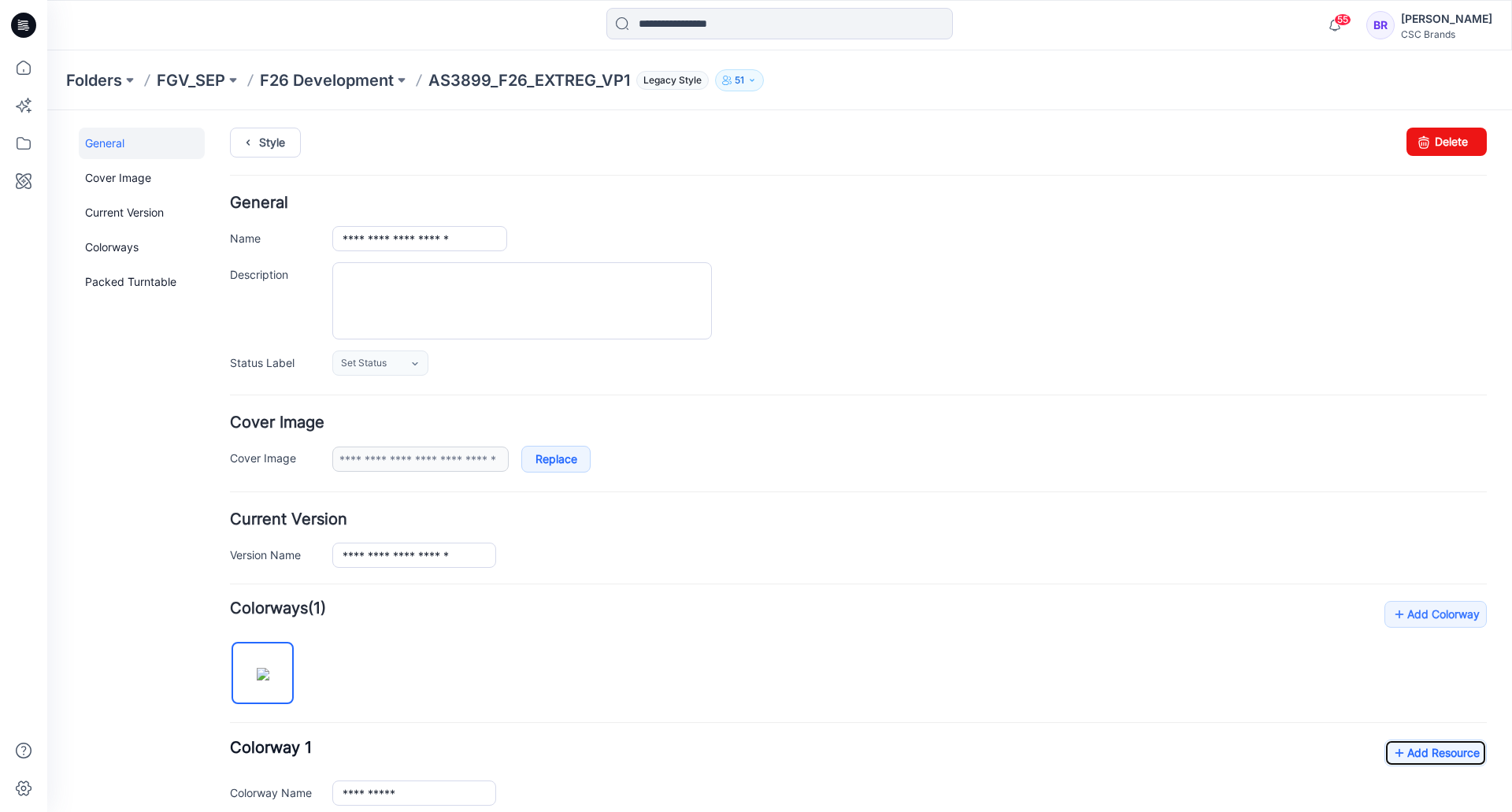
scroll to position [0, 0]
click at [384, 363] on span "Set Status" at bounding box center [364, 364] width 46 height 16
click at [378, 427] on link "Virtual Proto 1" at bounding box center [396, 431] width 120 height 33
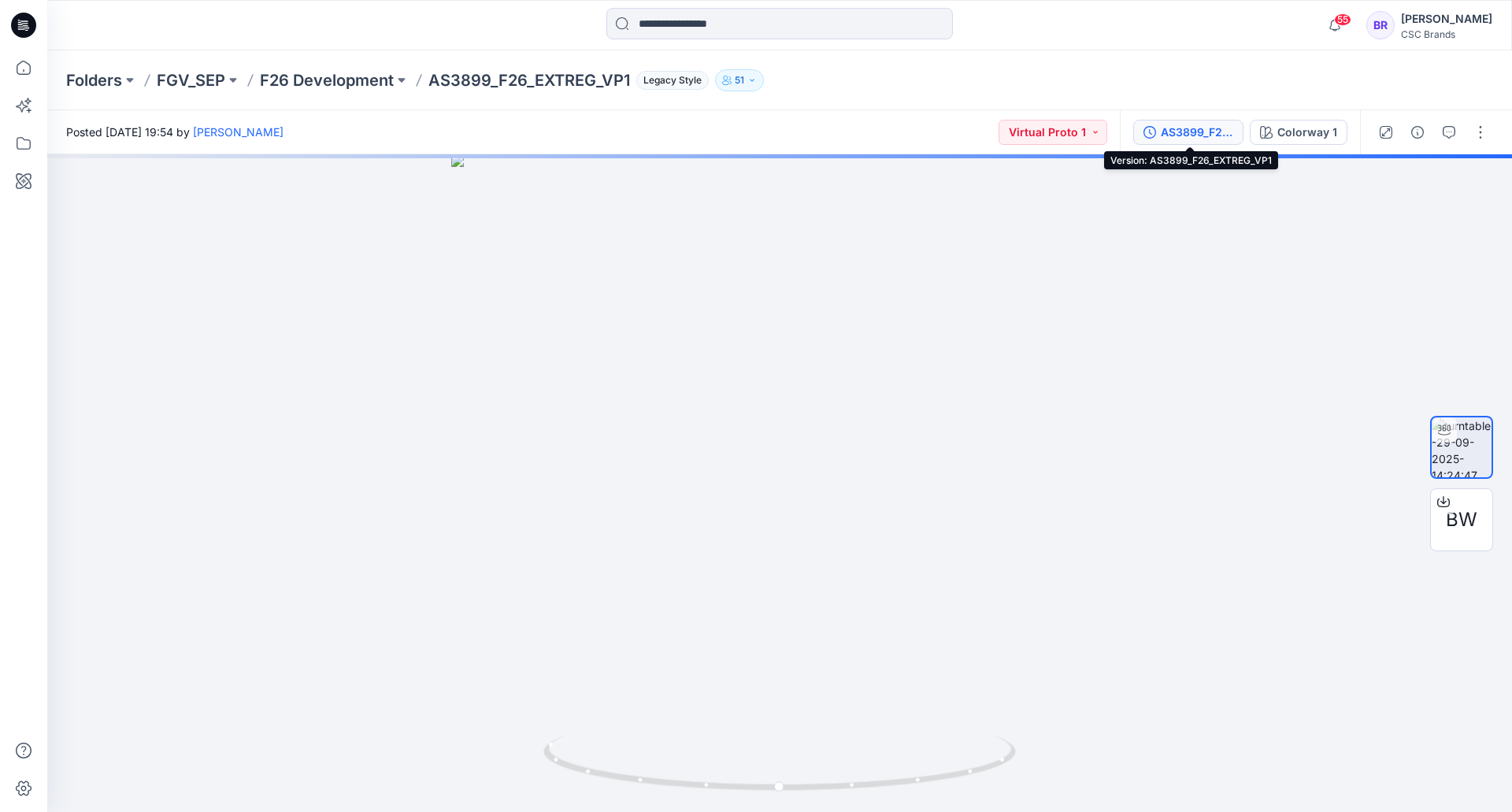
click at [1201, 126] on div "AS3899_F26_EXTREG_VP1" at bounding box center [1198, 132] width 72 height 18
